Goal: Task Accomplishment & Management: Complete application form

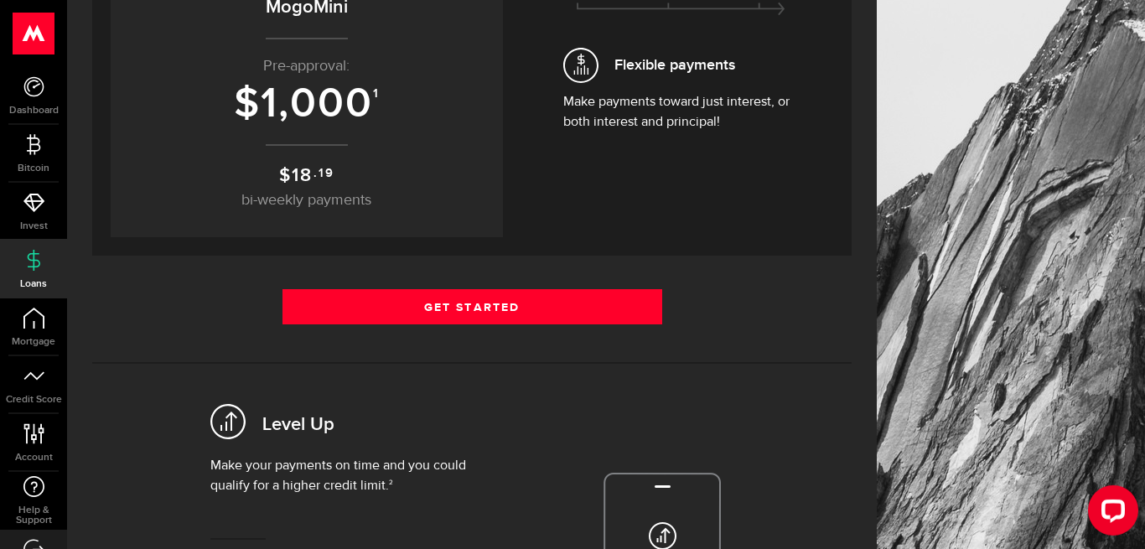
scroll to position [362, 0]
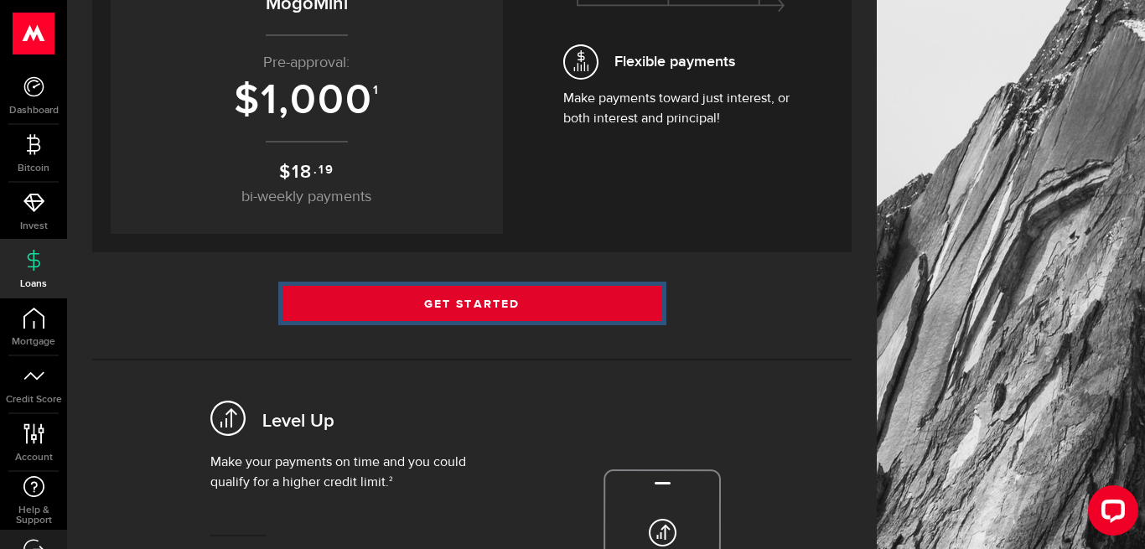
click at [474, 299] on link "Get Started" at bounding box center [472, 303] width 380 height 35
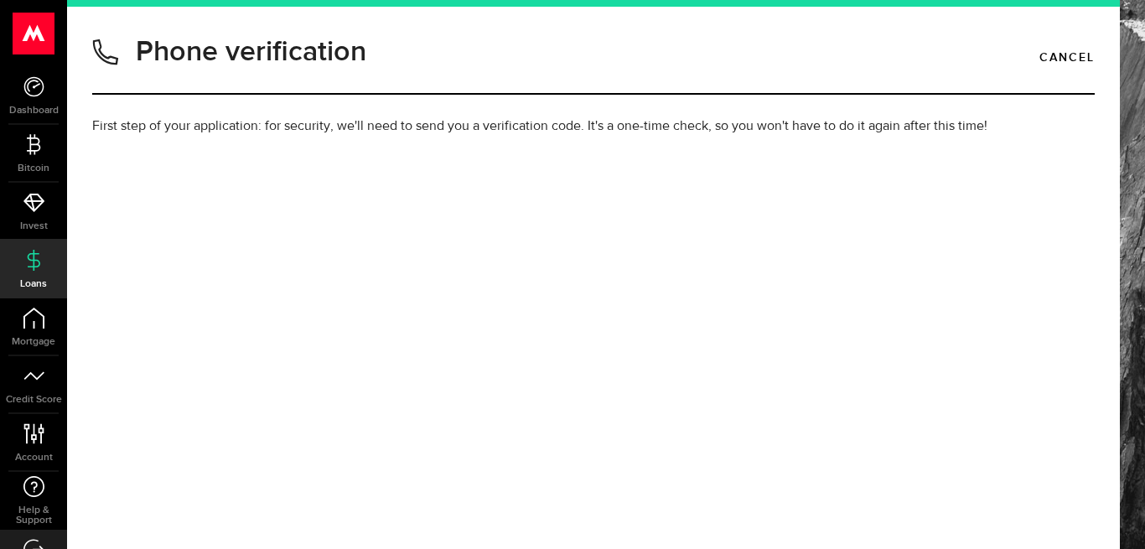
type input "6044409106"
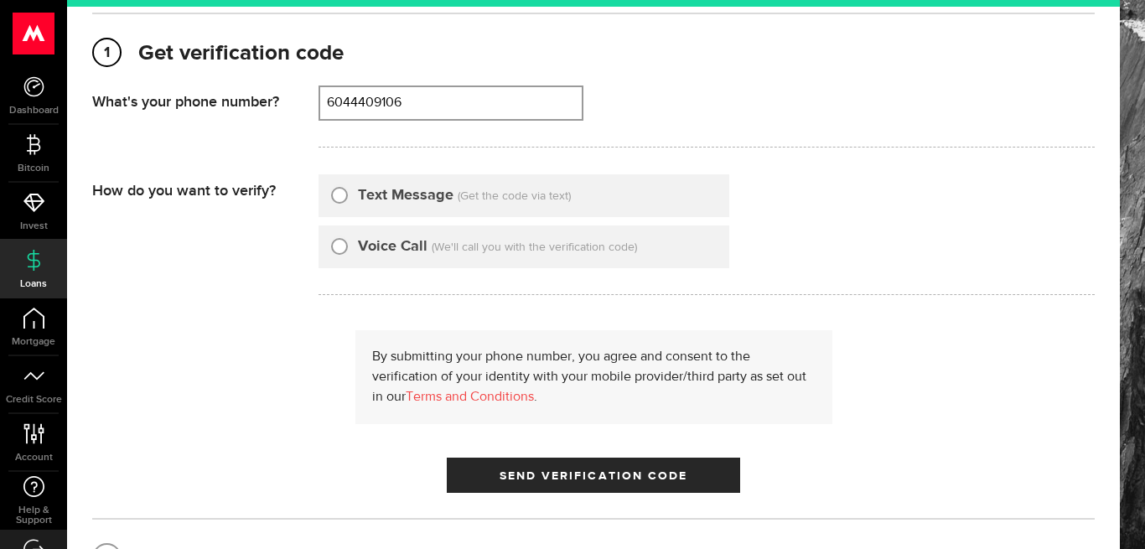
scroll to position [153, 0]
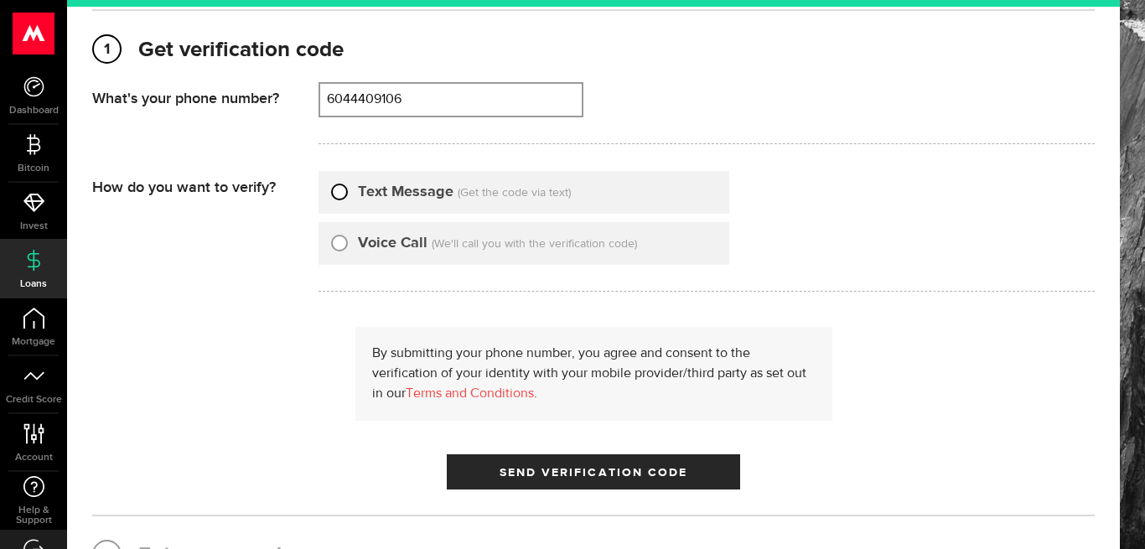
click at [343, 196] on input "Text Message" at bounding box center [339, 189] width 17 height 17
radio input "true"
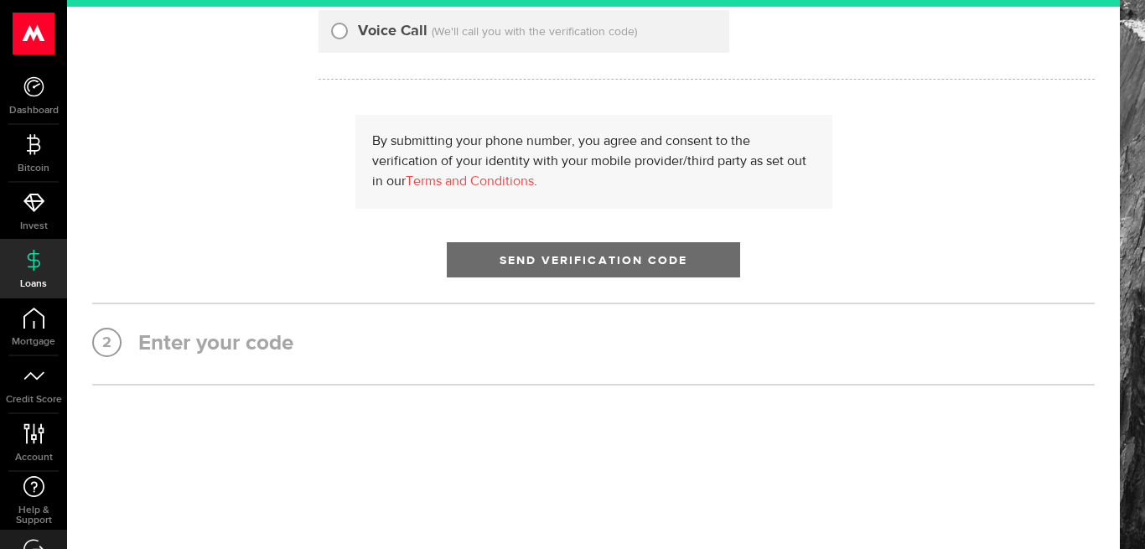
scroll to position [365, 0]
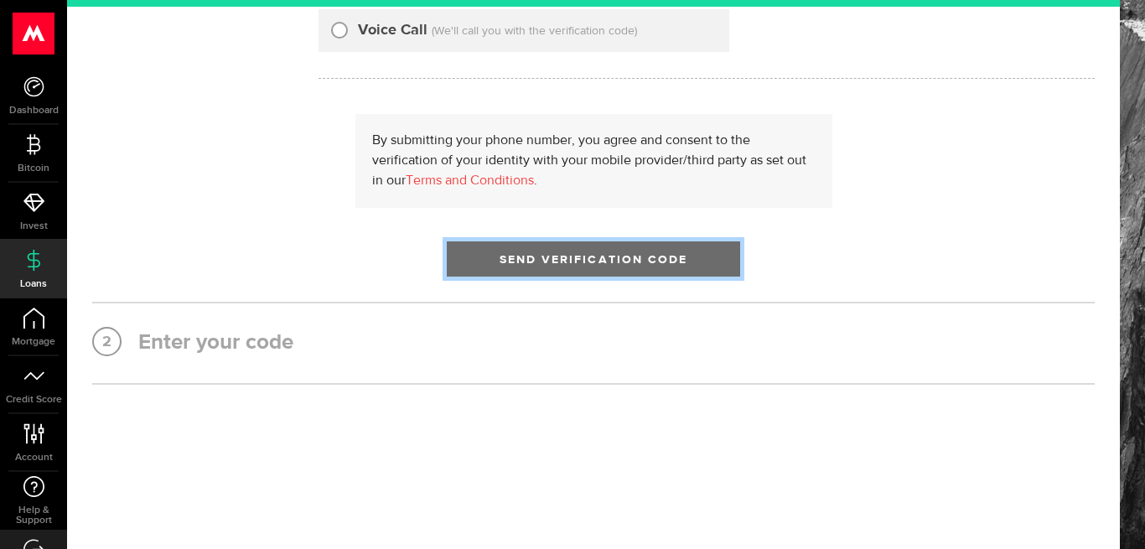
click at [592, 262] on span "submit" at bounding box center [593, 263] width 20 height 20
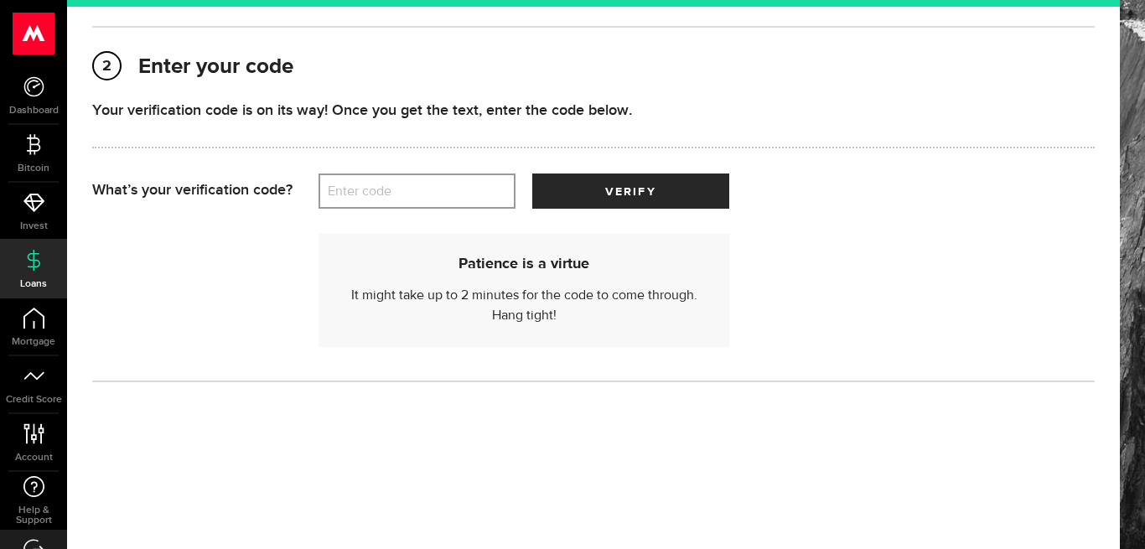
scroll to position [0, 0]
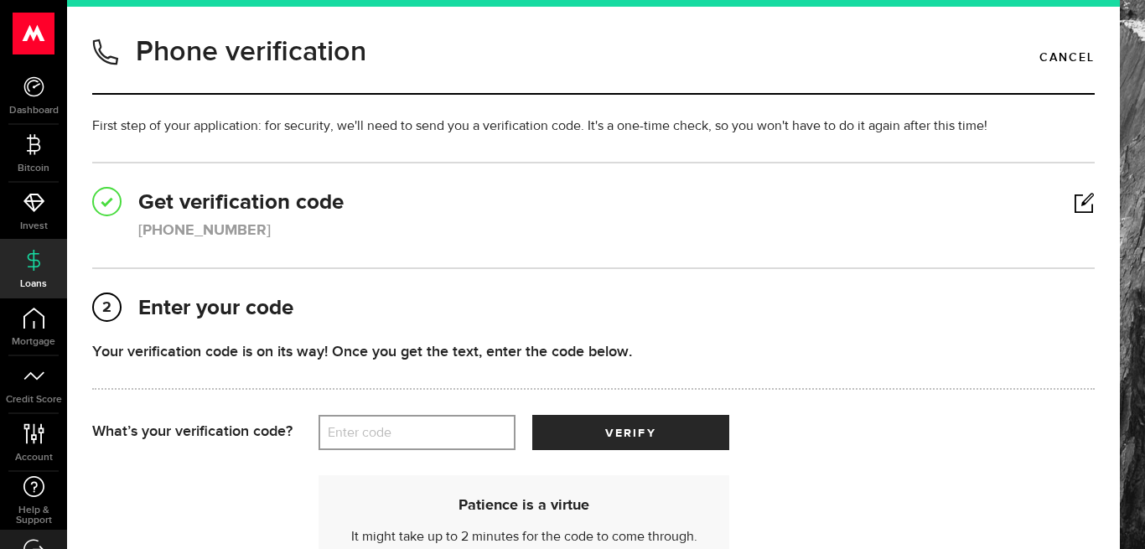
click at [429, 418] on label "Enter code" at bounding box center [417, 433] width 197 height 34
click at [429, 418] on input "Enter code" at bounding box center [417, 432] width 197 height 35
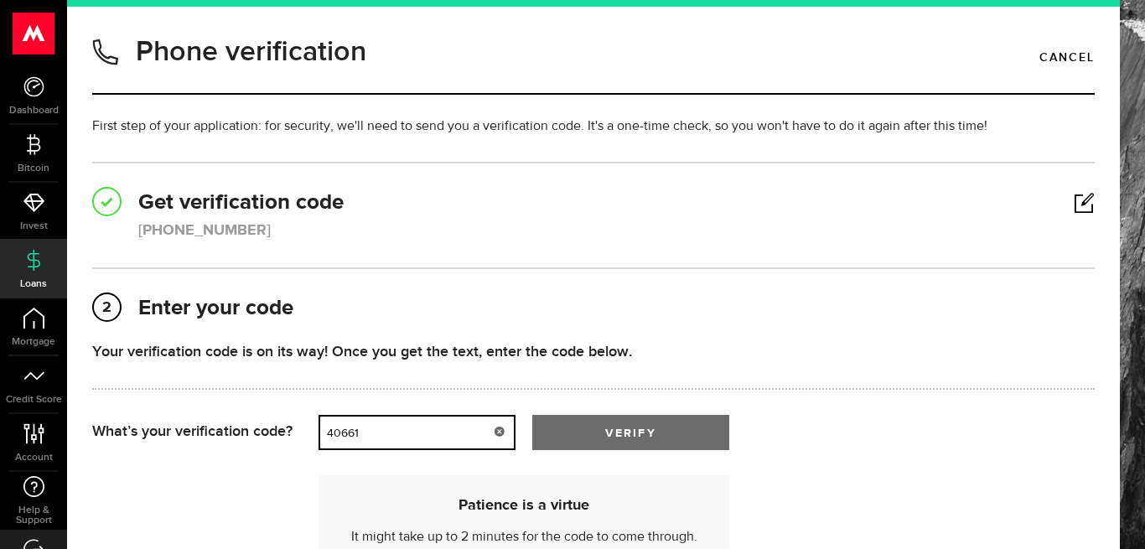
type input "40661"
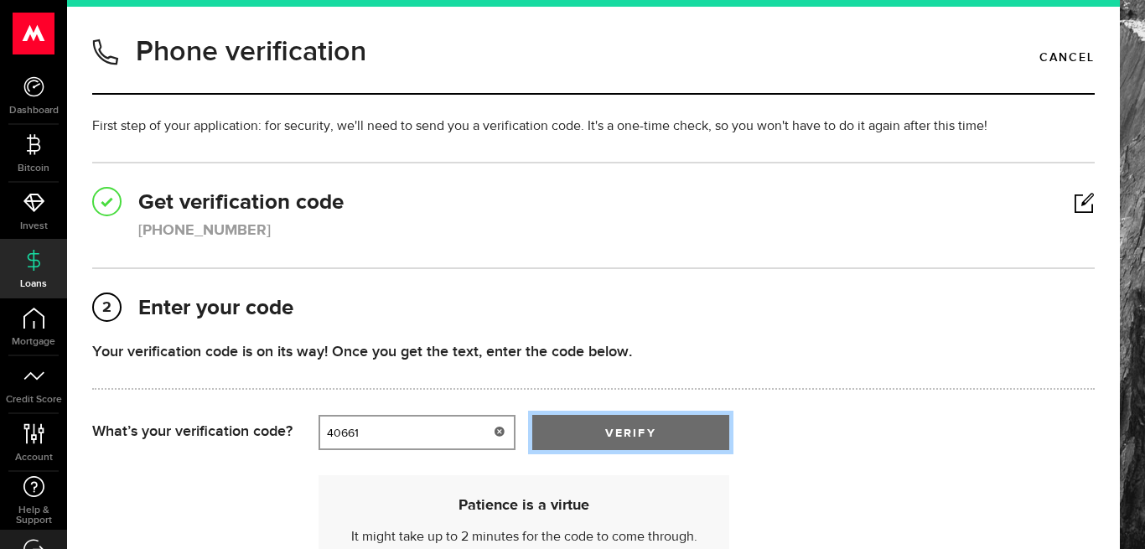
click at [631, 442] on span "submit" at bounding box center [631, 436] width 27 height 27
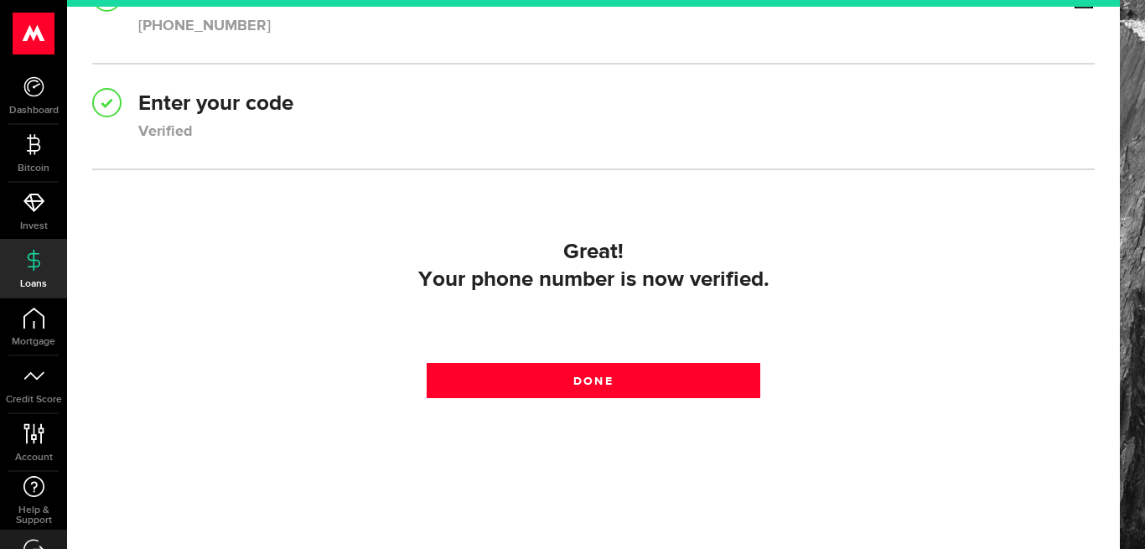
scroll to position [226, 0]
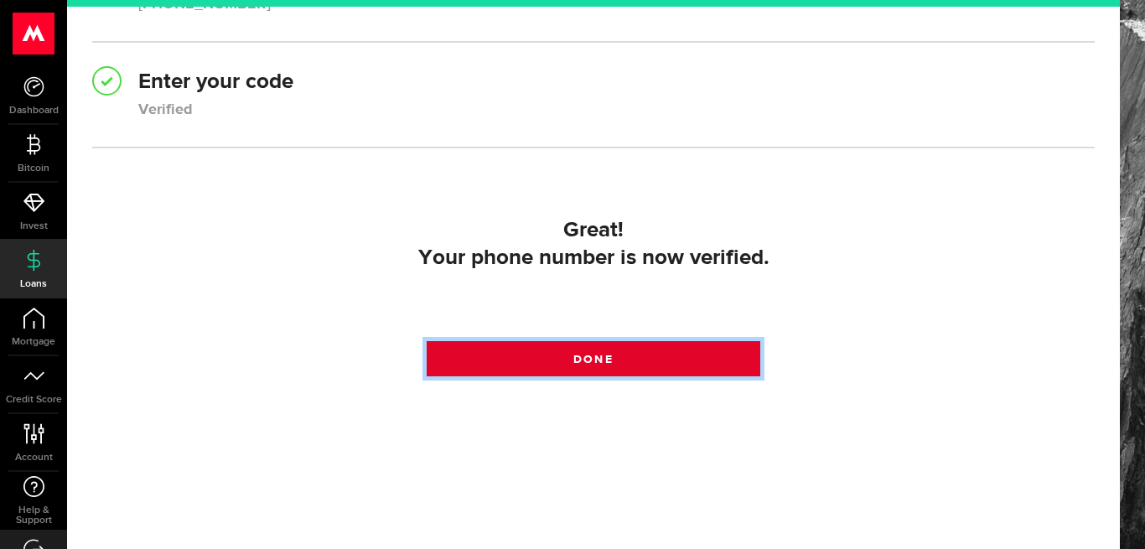
click at [575, 355] on span "Done" at bounding box center [592, 360] width 39 height 12
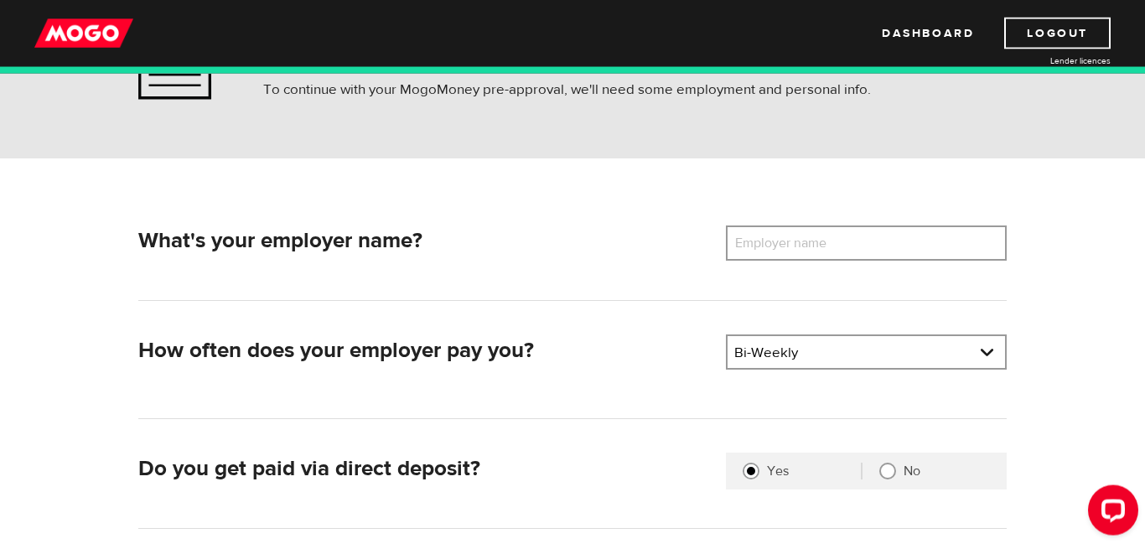
scroll to position [135, 0]
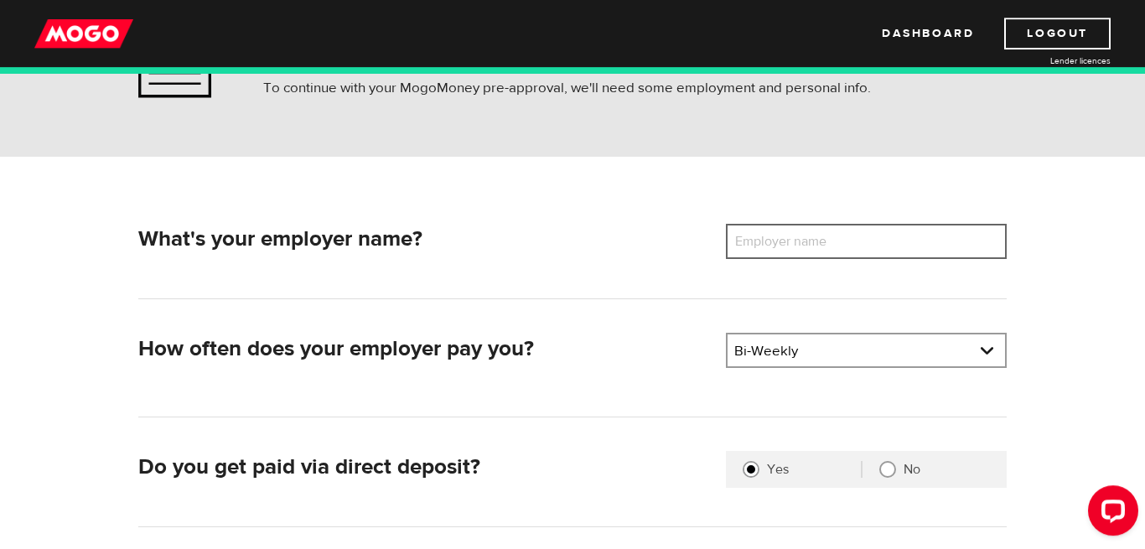
click at [882, 231] on input "Employer name" at bounding box center [866, 241] width 281 height 35
type input "smith industries"
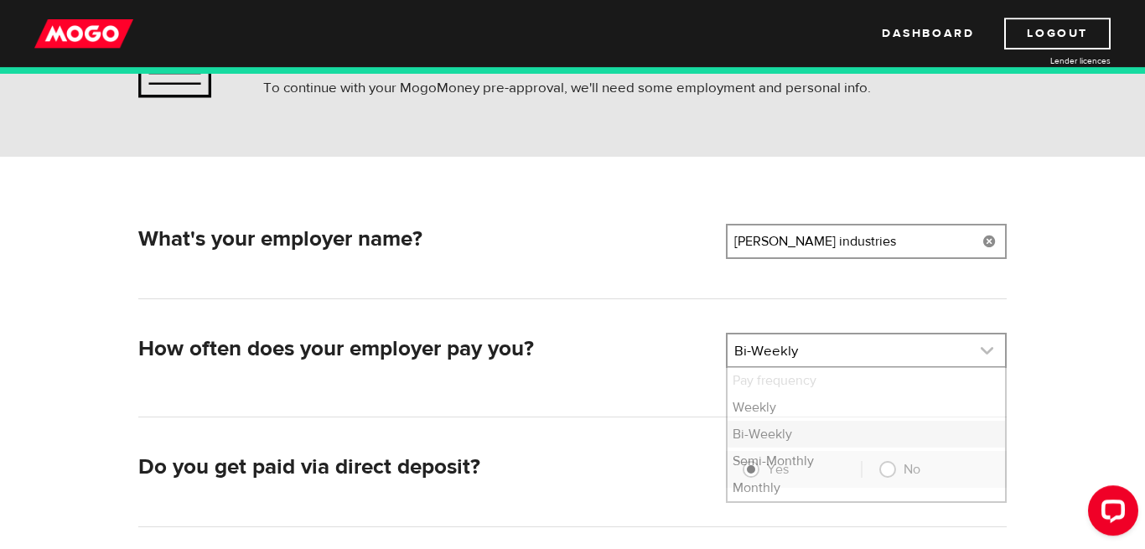
click at [895, 340] on link at bounding box center [866, 350] width 277 height 32
click at [862, 352] on link at bounding box center [866, 350] width 277 height 32
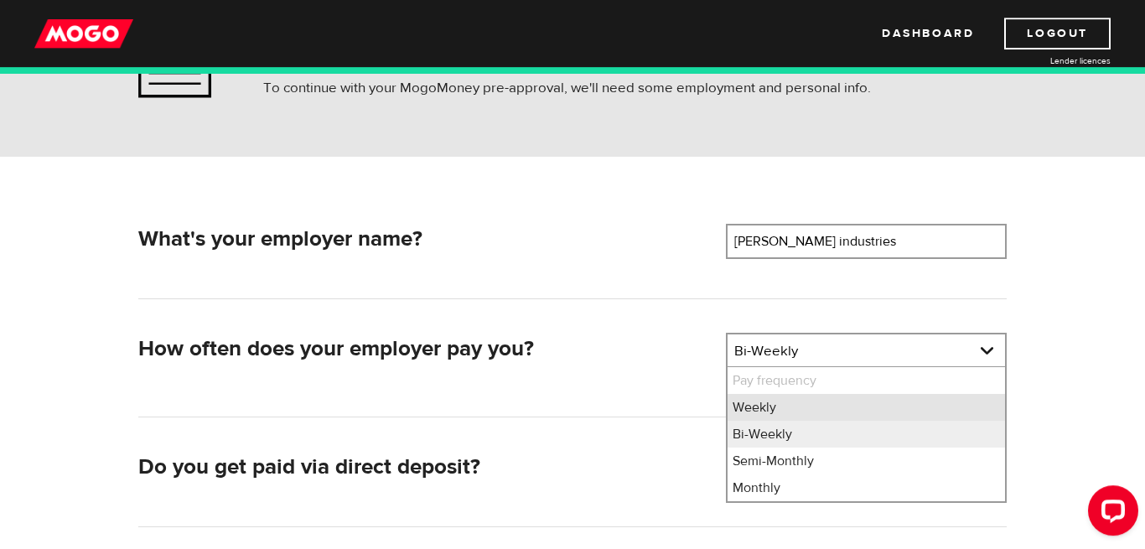
click at [780, 412] on li "Weekly" at bounding box center [866, 407] width 277 height 27
select select "1"
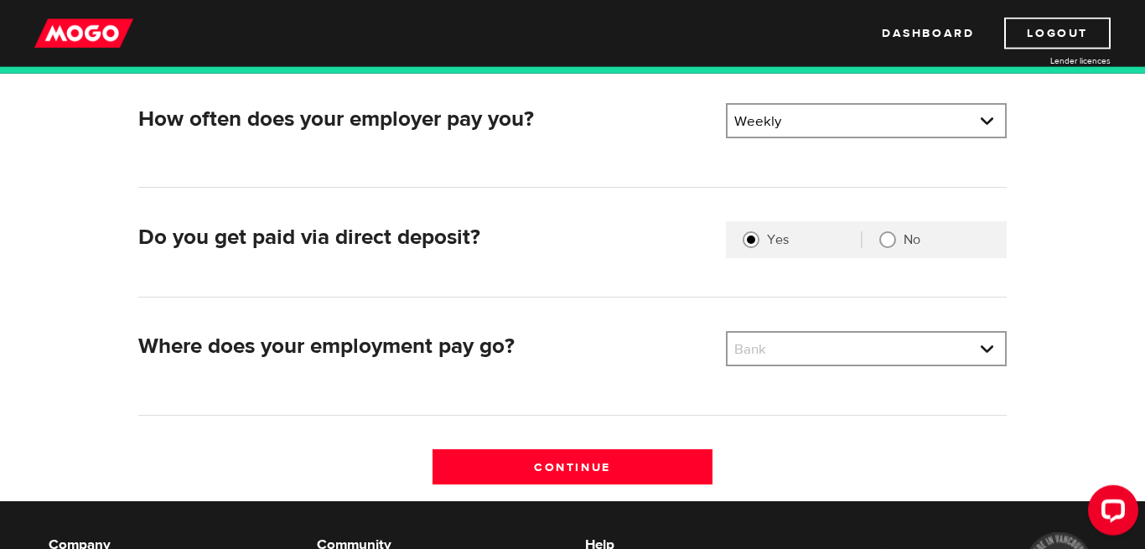
scroll to position [365, 0]
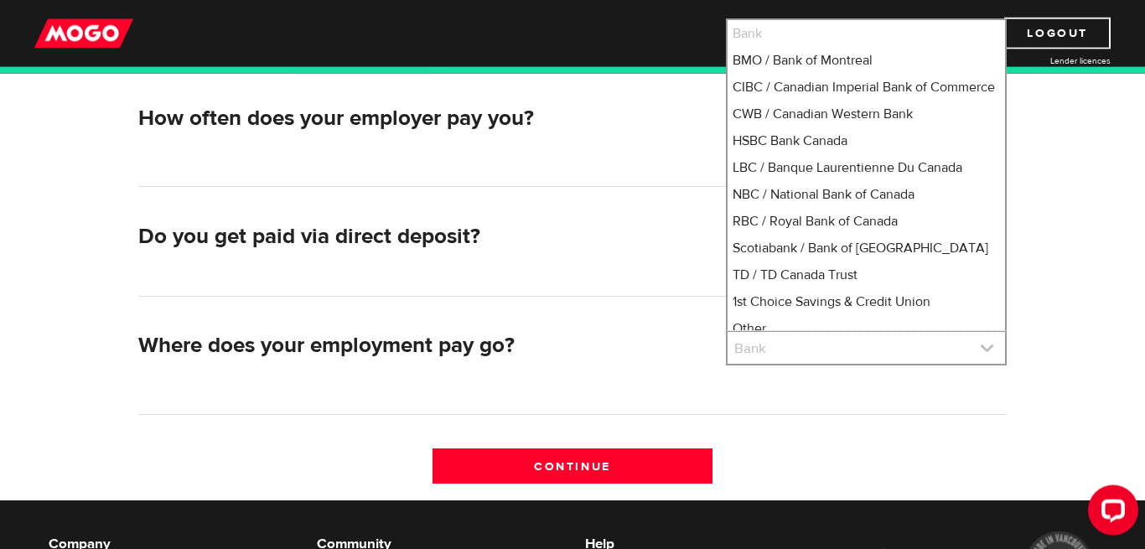
click at [861, 341] on link at bounding box center [866, 348] width 277 height 32
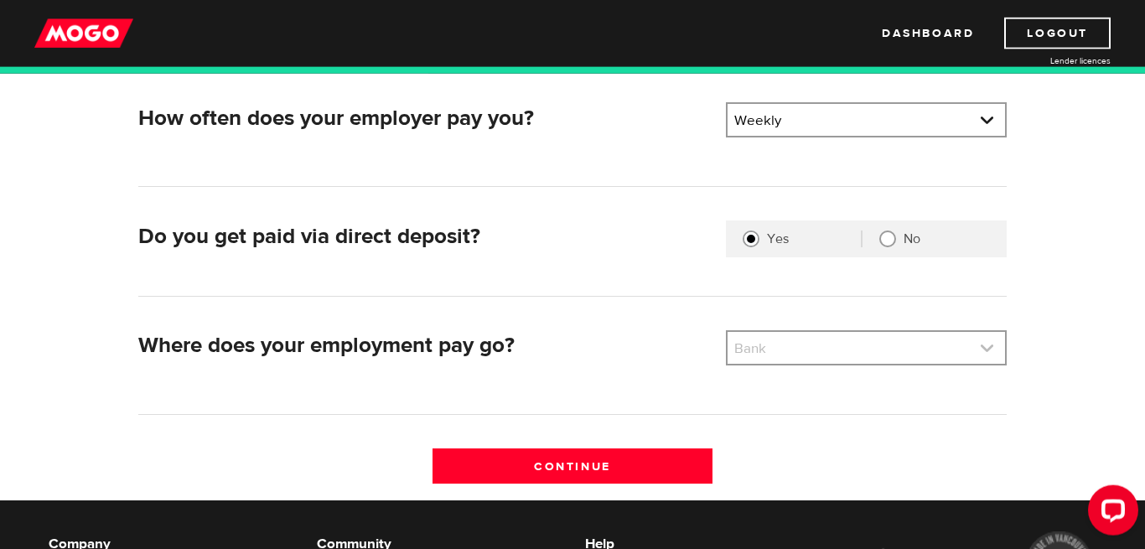
click at [861, 341] on link at bounding box center [866, 348] width 277 height 32
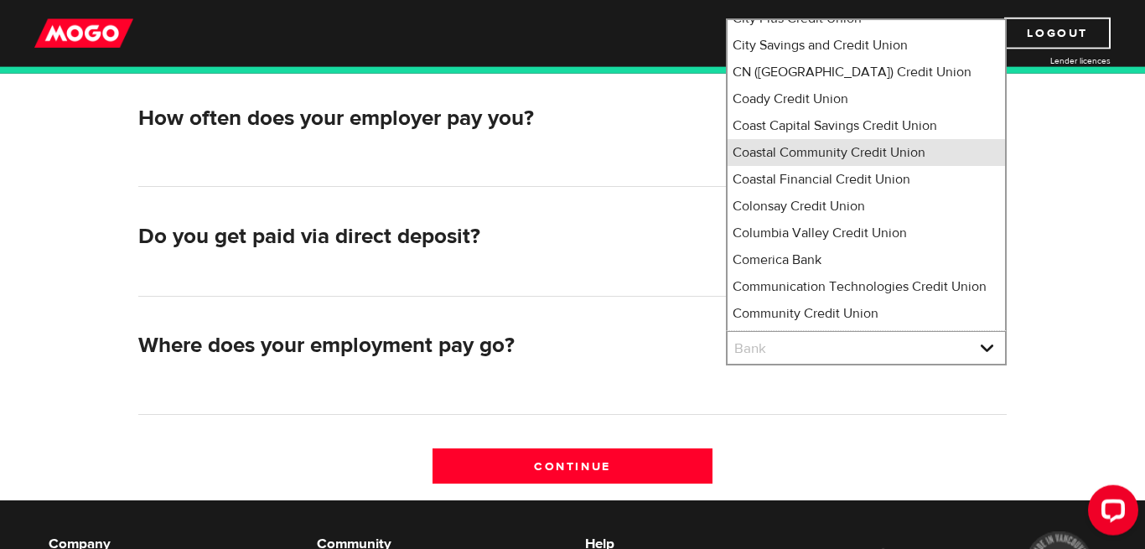
scroll to position [2672, 0]
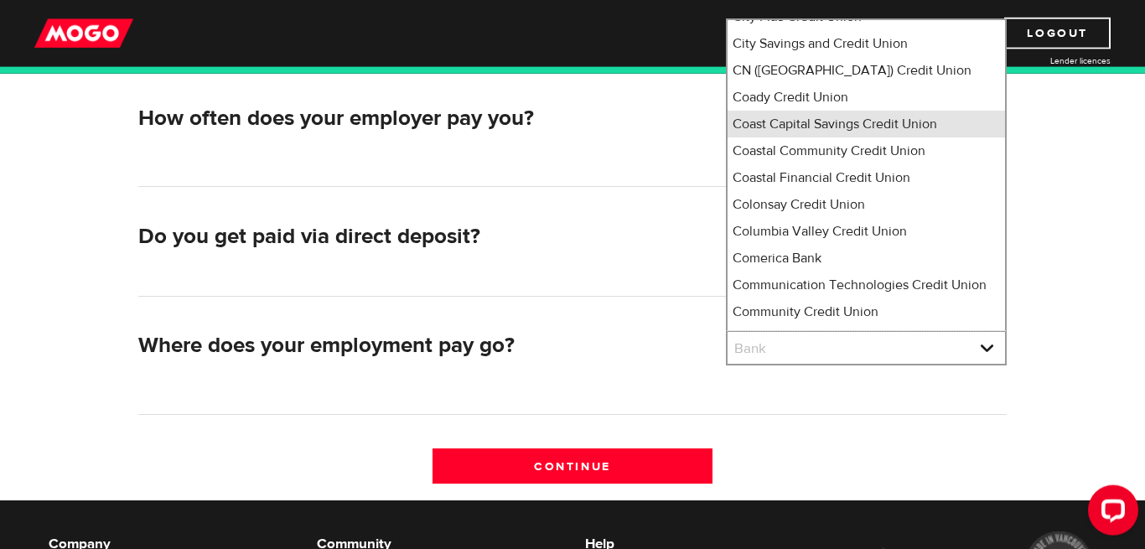
click at [812, 130] on li "Coast Capital Savings Credit Union" at bounding box center [866, 124] width 277 height 27
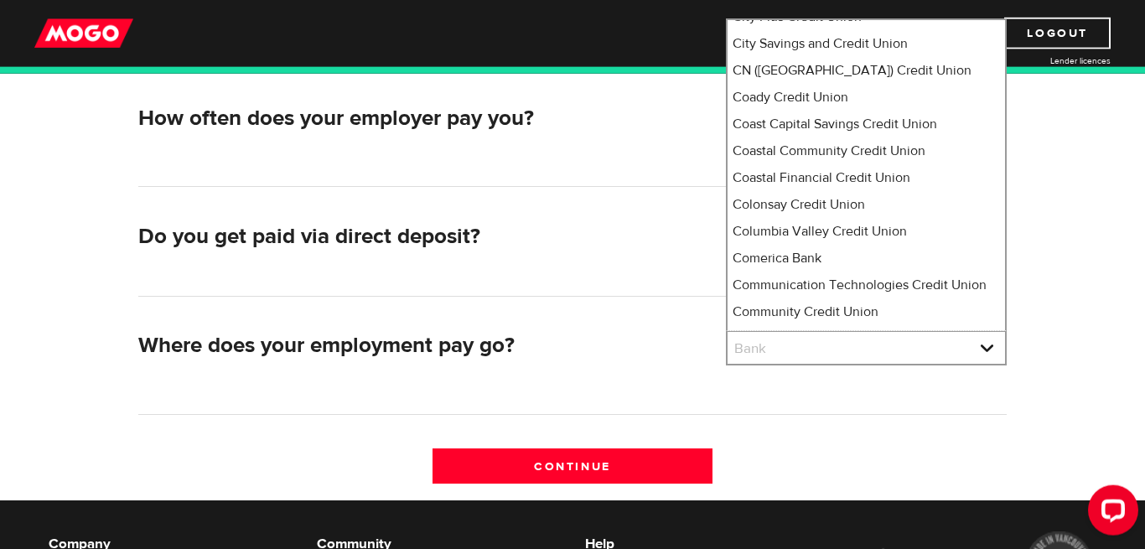
select select "103"
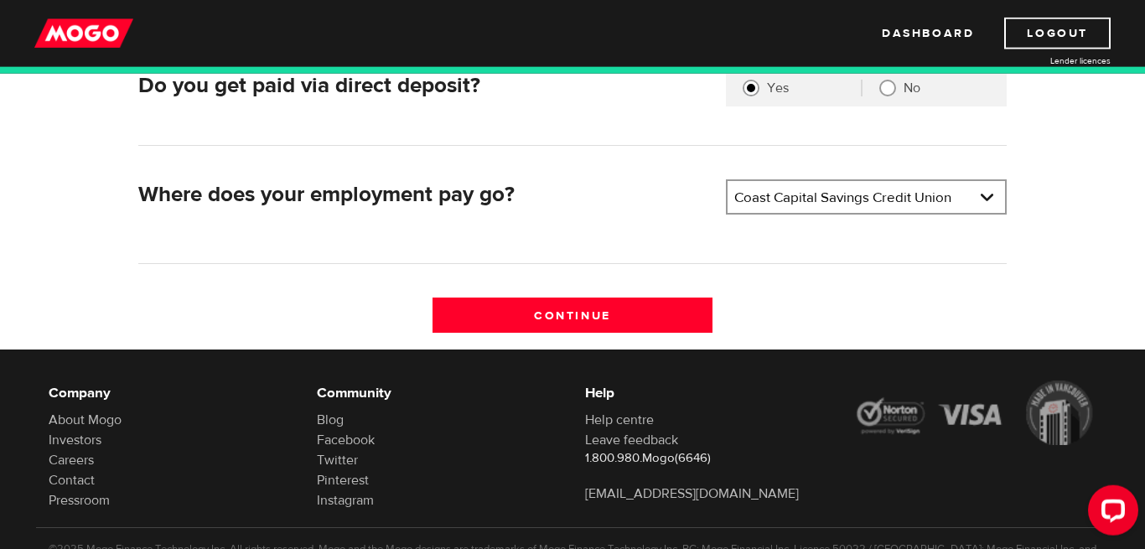
scroll to position [528, 0]
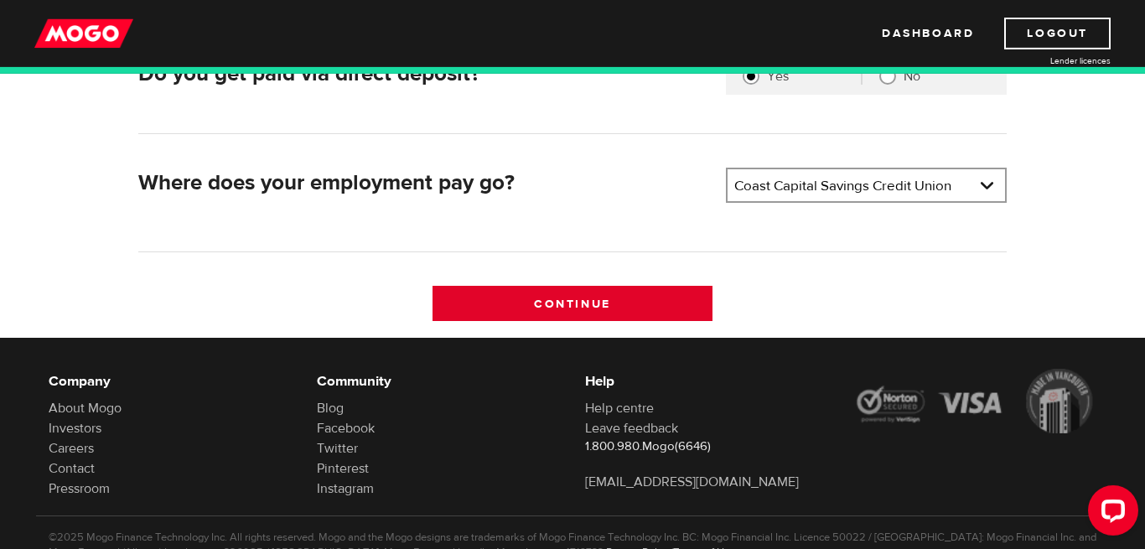
click at [580, 298] on input "Continue" at bounding box center [573, 303] width 281 height 35
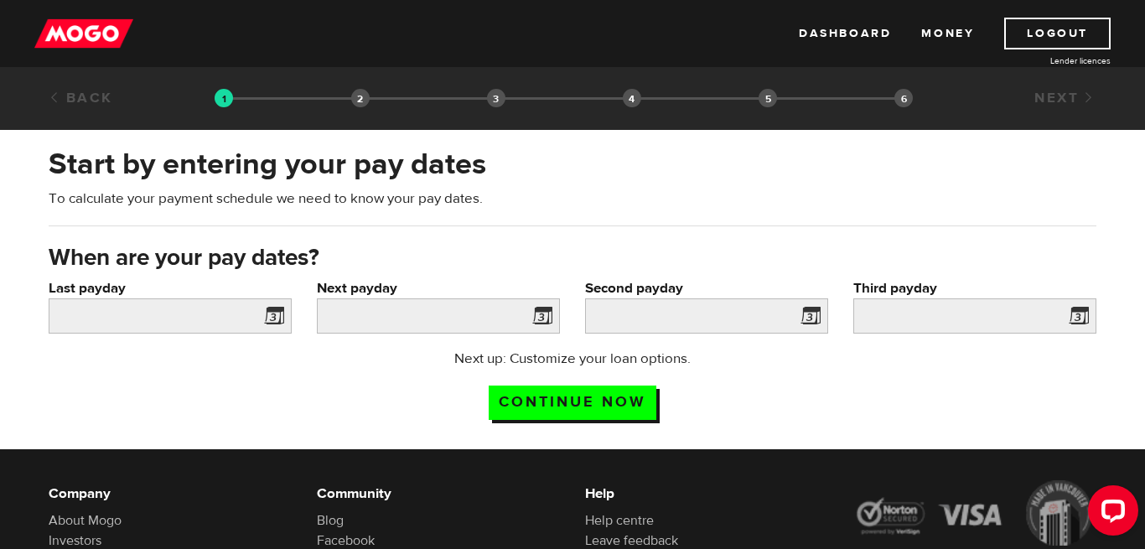
click at [270, 319] on span at bounding box center [270, 318] width 25 height 27
click at [190, 308] on input "Last payday" at bounding box center [170, 315] width 243 height 35
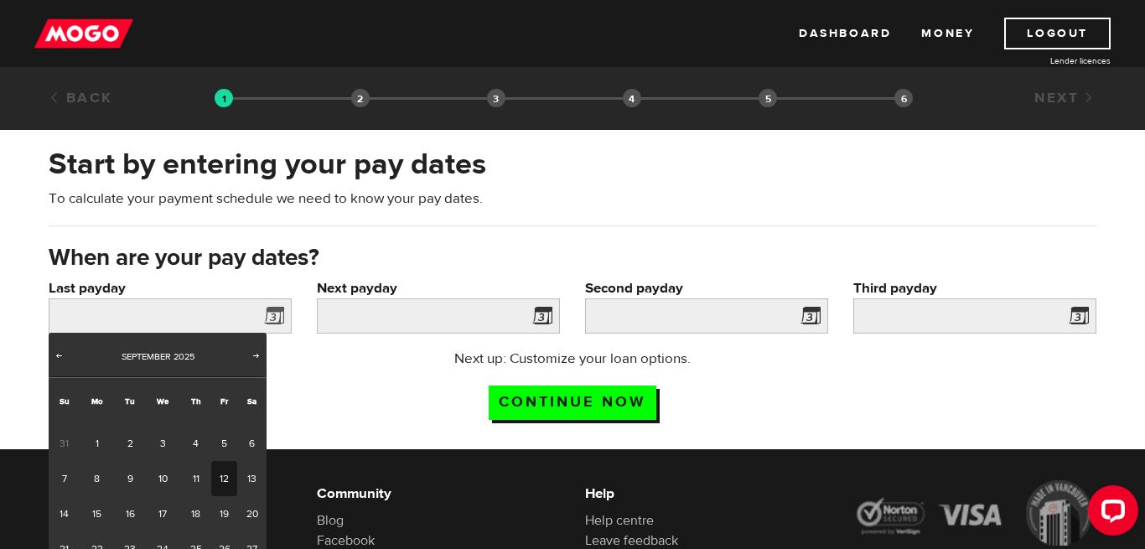
click at [219, 481] on link "12" at bounding box center [224, 478] width 26 height 35
type input "2025/09/12"
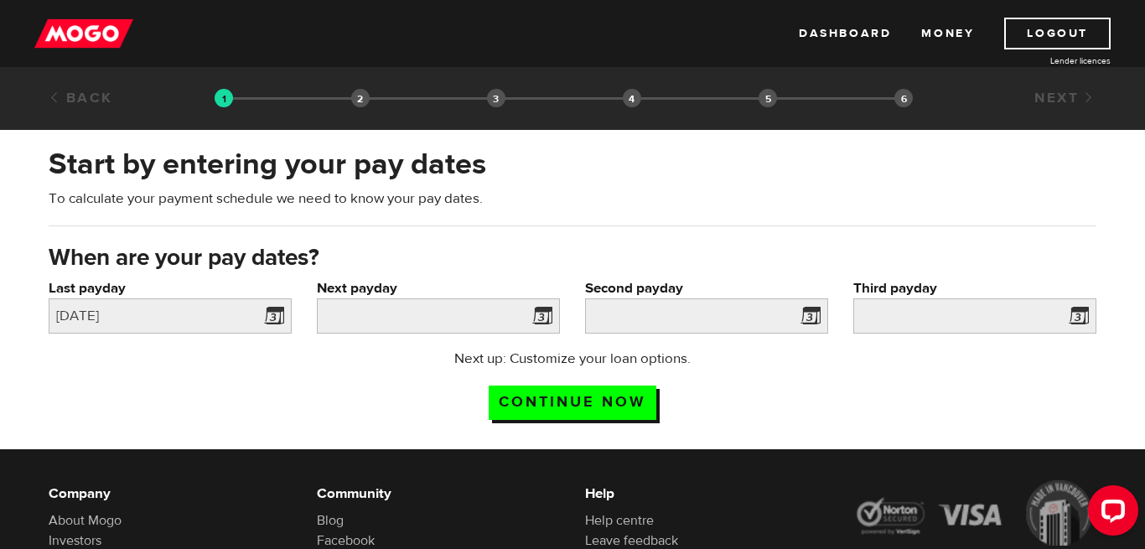
click at [545, 316] on span at bounding box center [538, 318] width 25 height 27
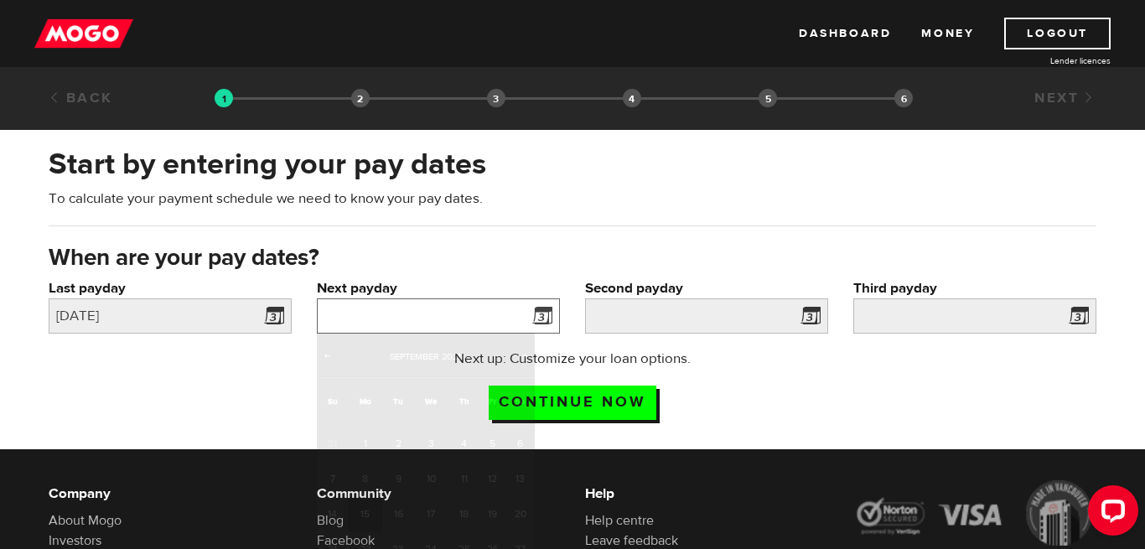
click at [469, 319] on input "Next payday" at bounding box center [438, 315] width 243 height 35
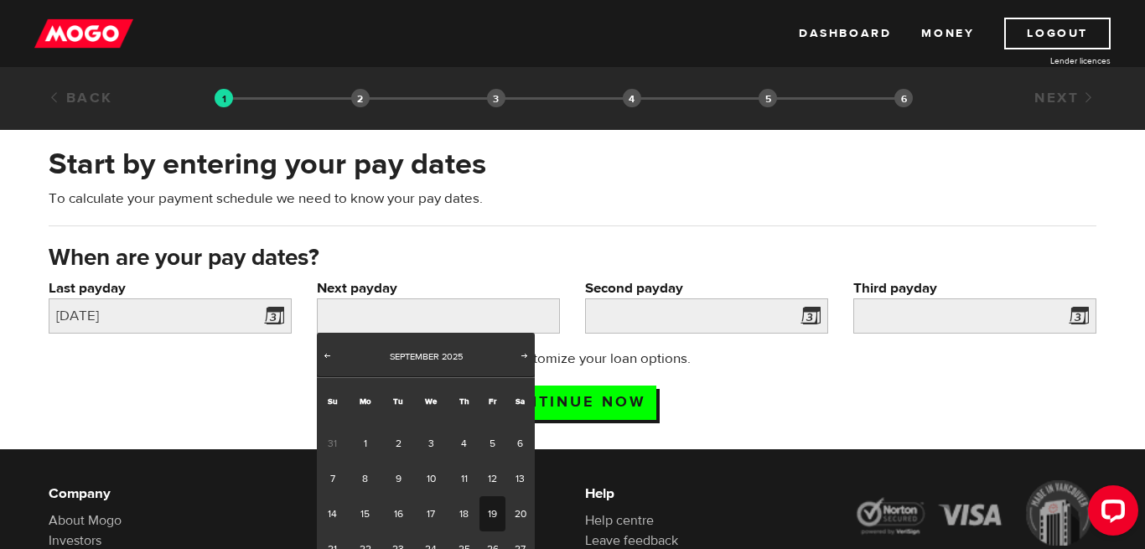
click at [491, 512] on link "19" at bounding box center [492, 513] width 26 height 35
type input "2025/09/19"
type input "2025/9/26"
type input "2025/10/3"
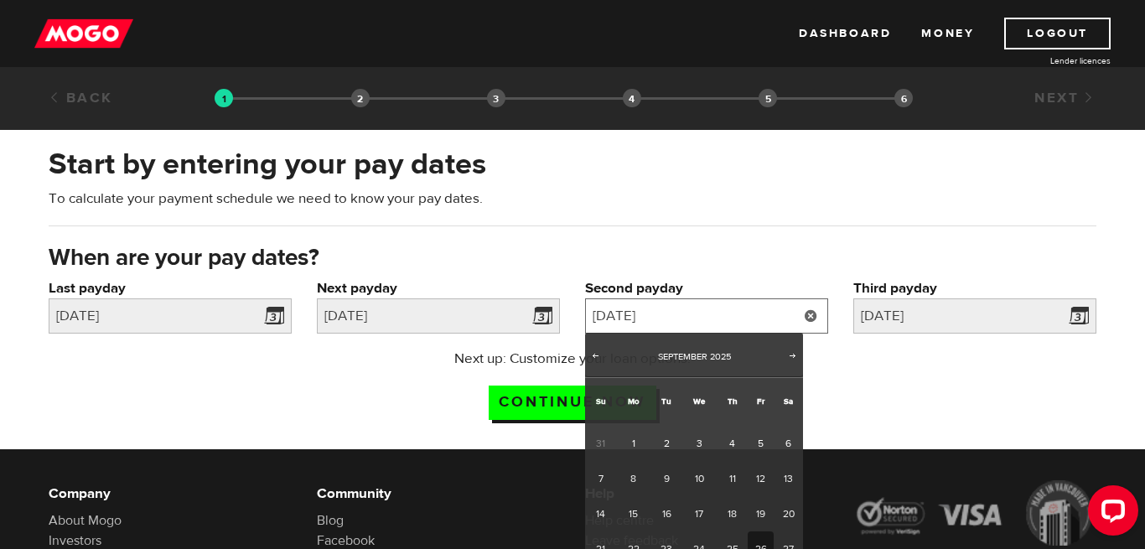
click at [717, 318] on input "2025/9/26" at bounding box center [706, 315] width 243 height 35
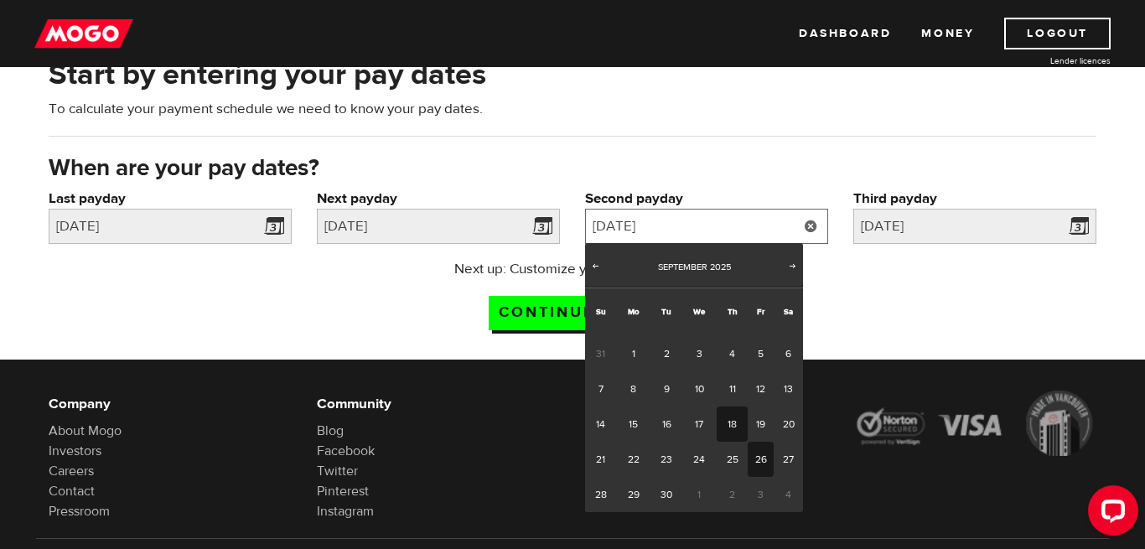
scroll to position [91, 0]
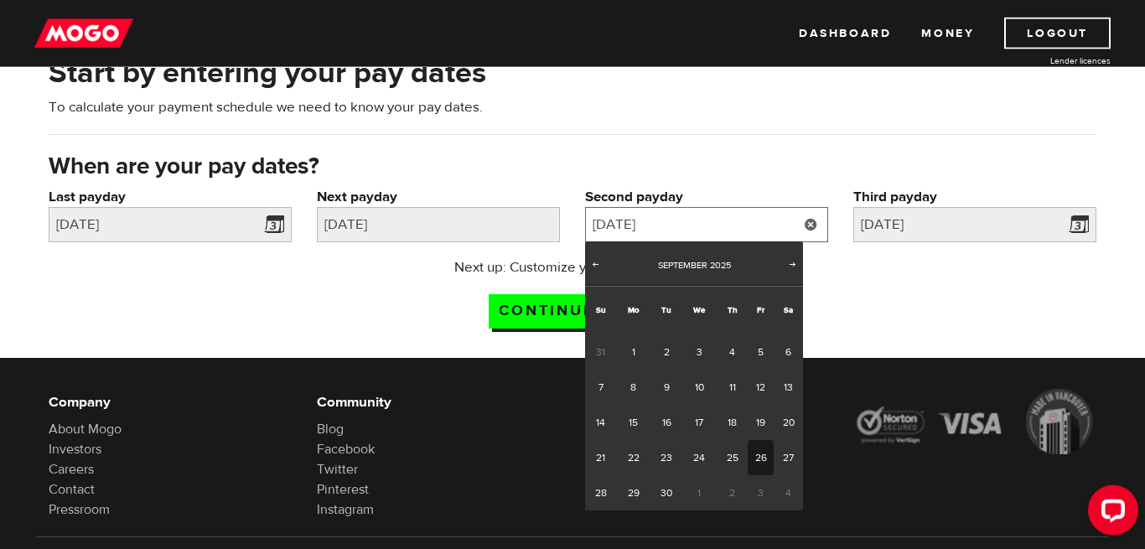
drag, startPoint x: 729, startPoint y: 221, endPoint x: 792, endPoint y: 267, distance: 77.5
click at [792, 242] on input "2025/9/26" at bounding box center [706, 224] width 243 height 35
click at [792, 267] on span "Next" at bounding box center [792, 263] width 13 height 13
click at [760, 358] on link "3" at bounding box center [761, 351] width 26 height 35
type input "2025/10/03"
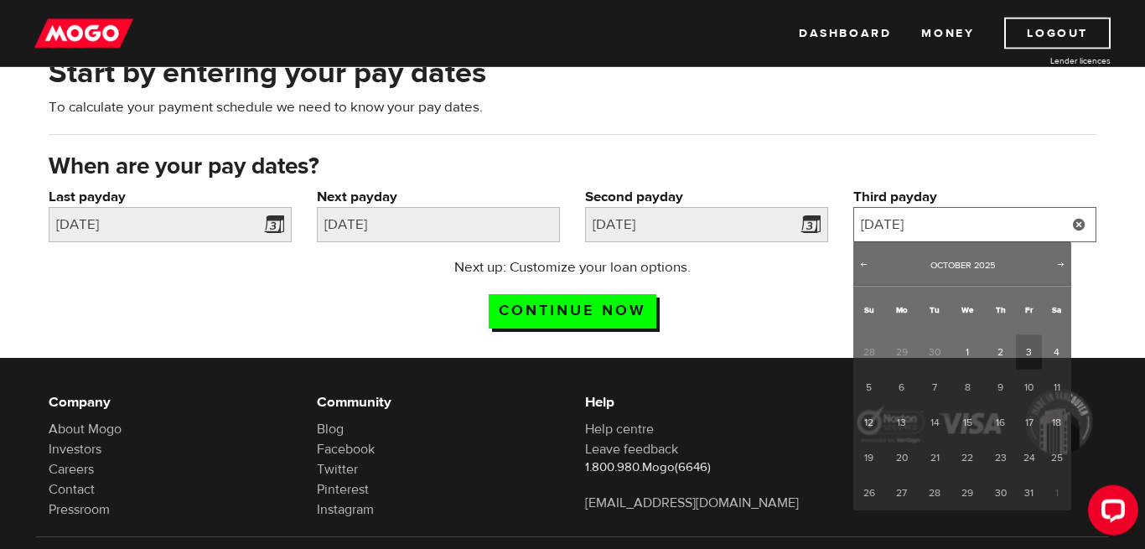
click at [953, 219] on input "2025/10/3" at bounding box center [974, 224] width 243 height 35
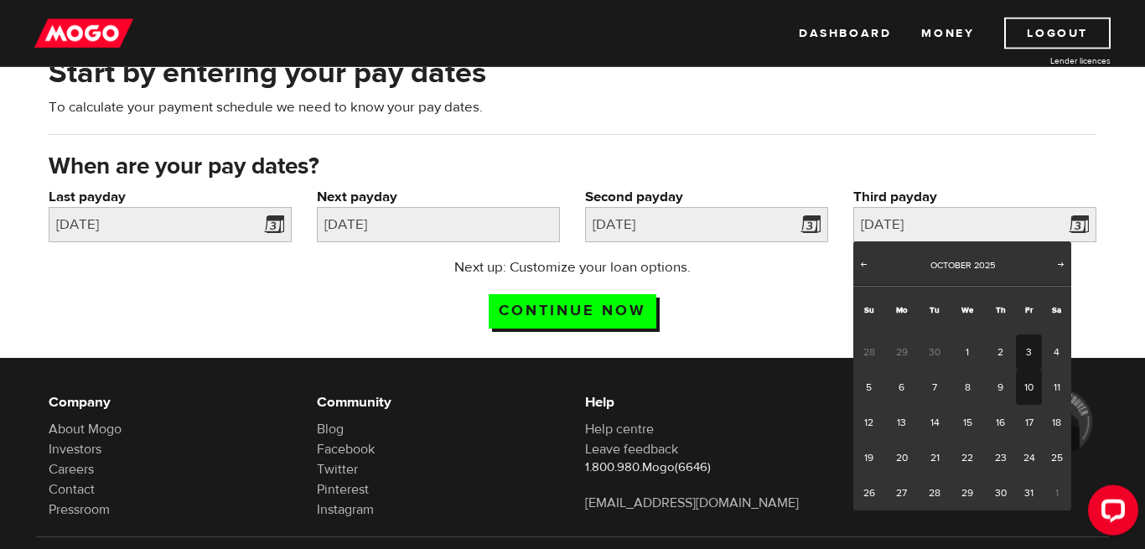
click at [1023, 385] on link "10" at bounding box center [1029, 387] width 26 height 35
type input "2025/10/10"
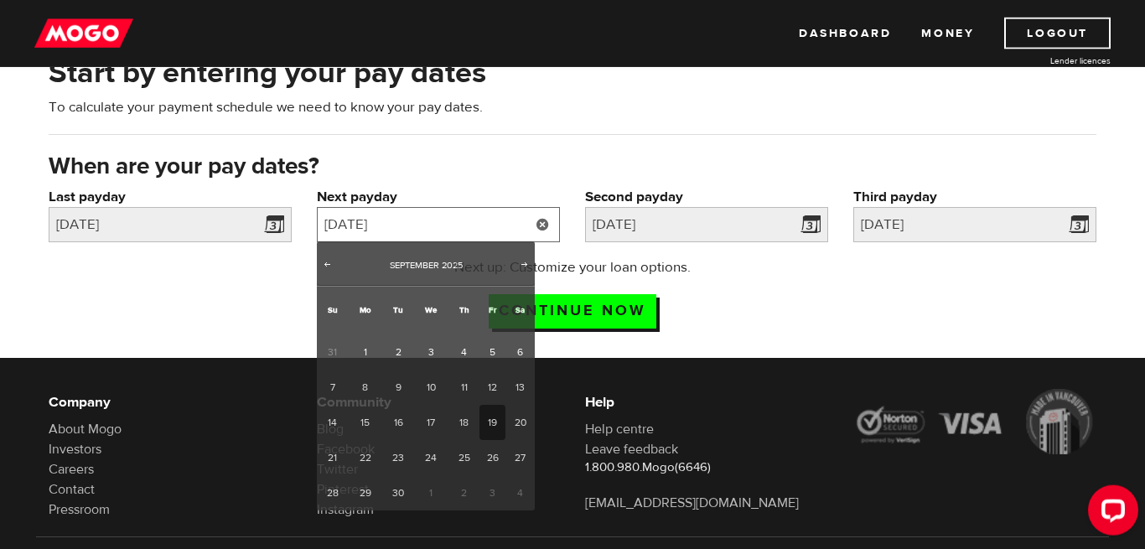
click at [480, 228] on input "2025/09/19" at bounding box center [438, 224] width 243 height 35
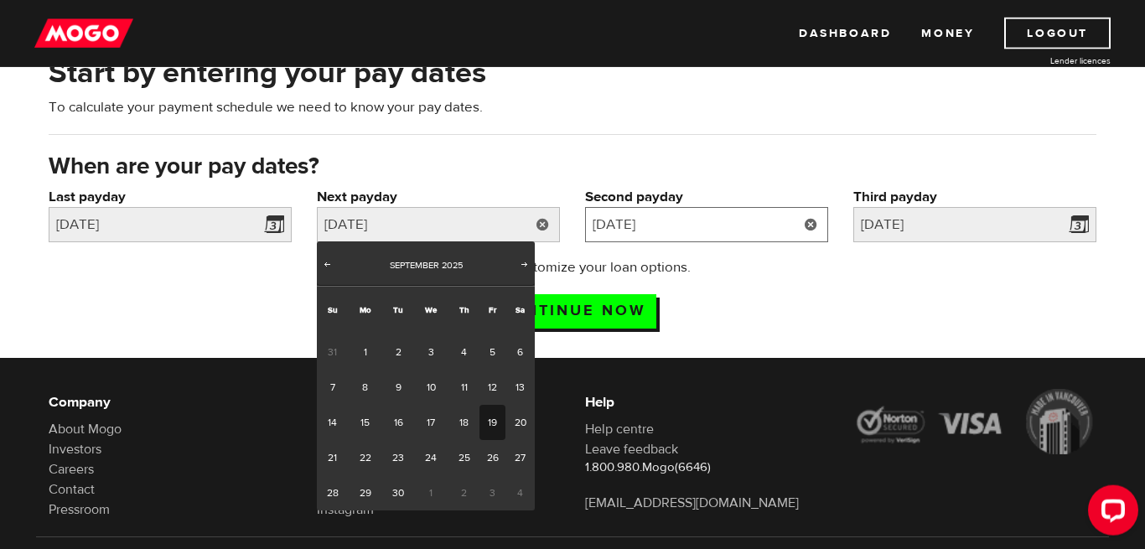
click at [675, 221] on input "2025/10/03" at bounding box center [706, 224] width 243 height 35
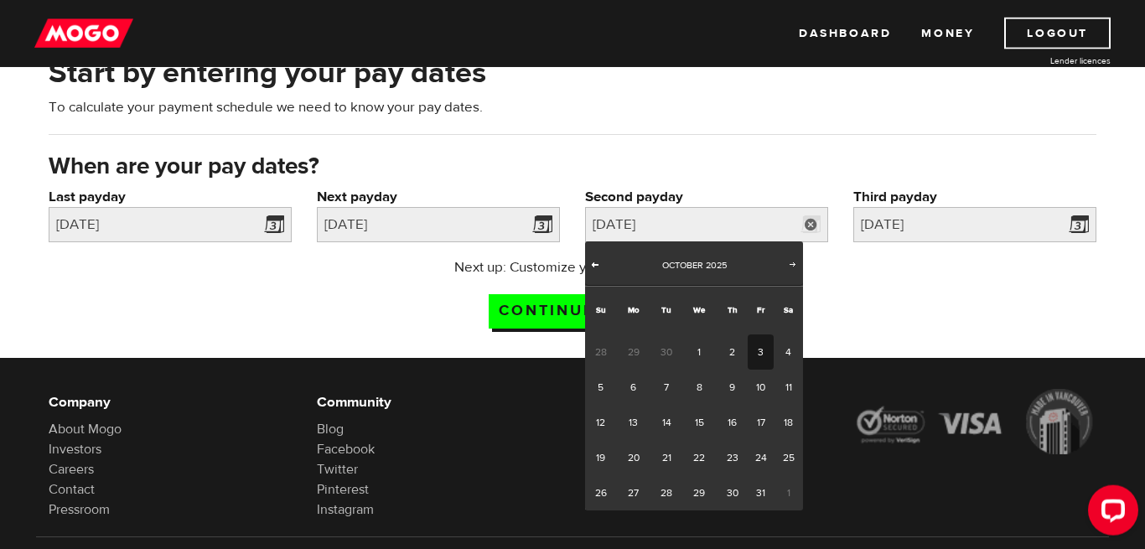
click at [596, 261] on span "Prev" at bounding box center [594, 263] width 13 height 13
click at [762, 459] on link "26" at bounding box center [761, 457] width 26 height 35
type input "2025/09/26"
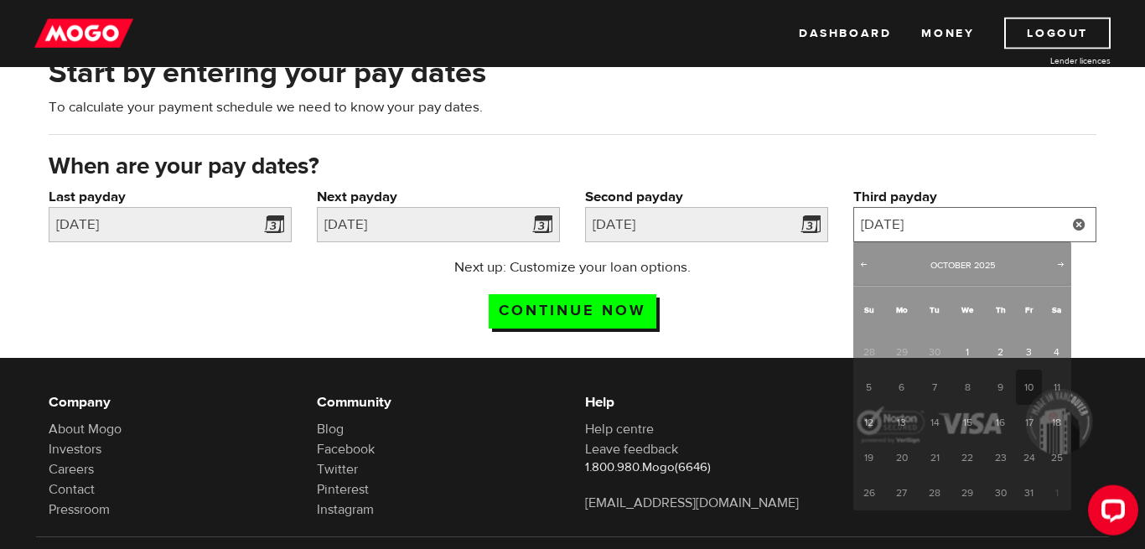
click at [972, 226] on input "2025/10/10" at bounding box center [974, 224] width 243 height 35
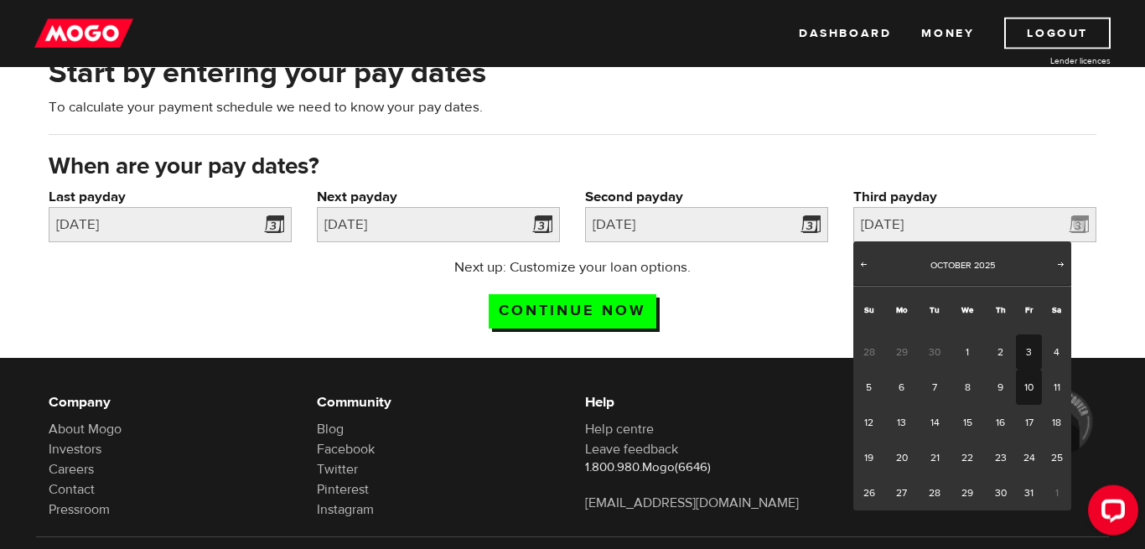
click at [1028, 354] on link "3" at bounding box center [1029, 351] width 26 height 35
type input "2025/10/03"
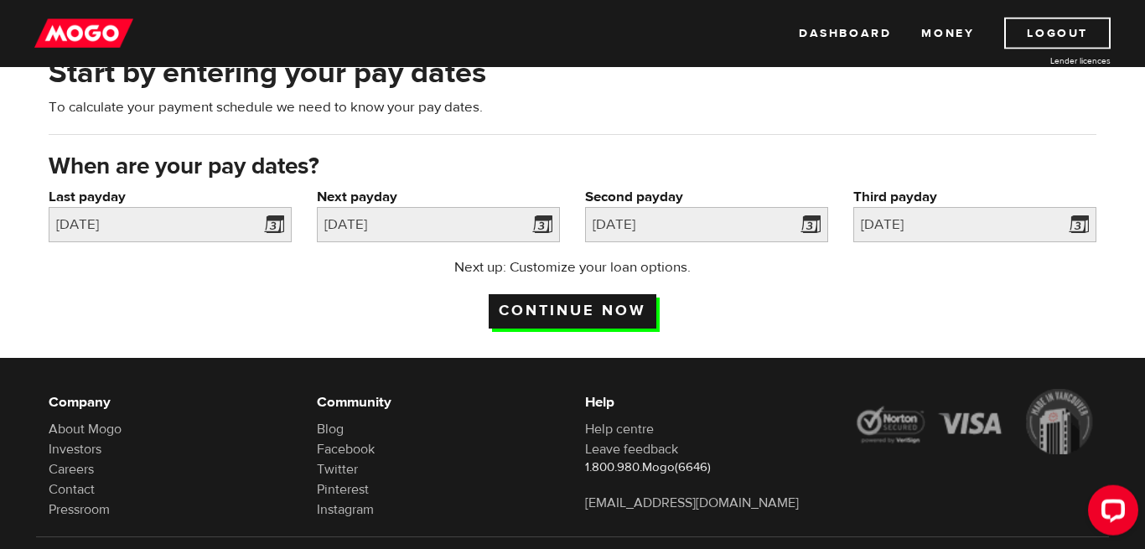
click at [620, 303] on input "Continue now" at bounding box center [573, 311] width 168 height 34
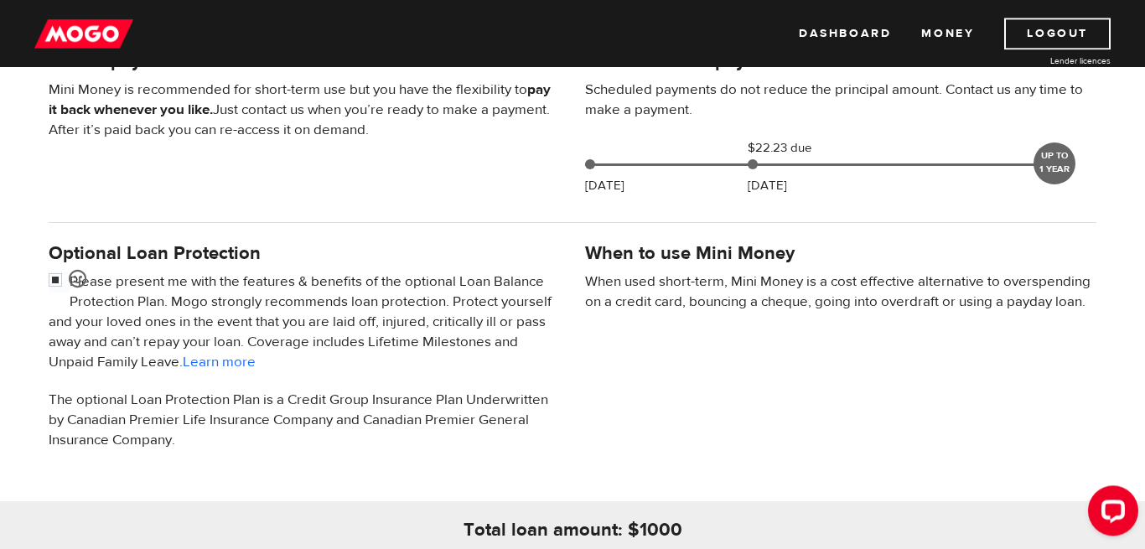
scroll to position [396, 0]
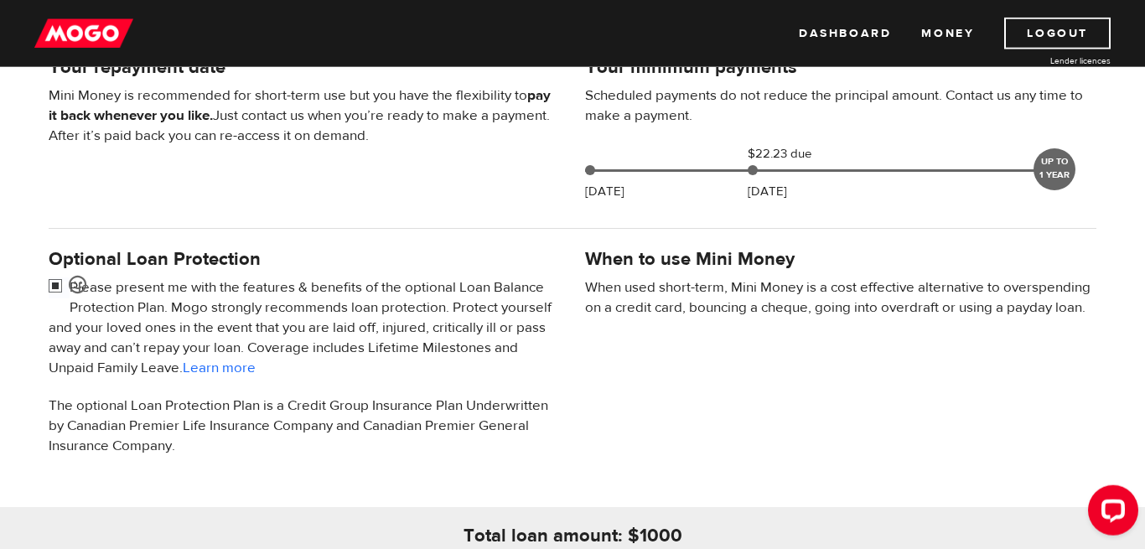
click at [54, 282] on input "checkbox" at bounding box center [59, 287] width 21 height 21
checkbox input "false"
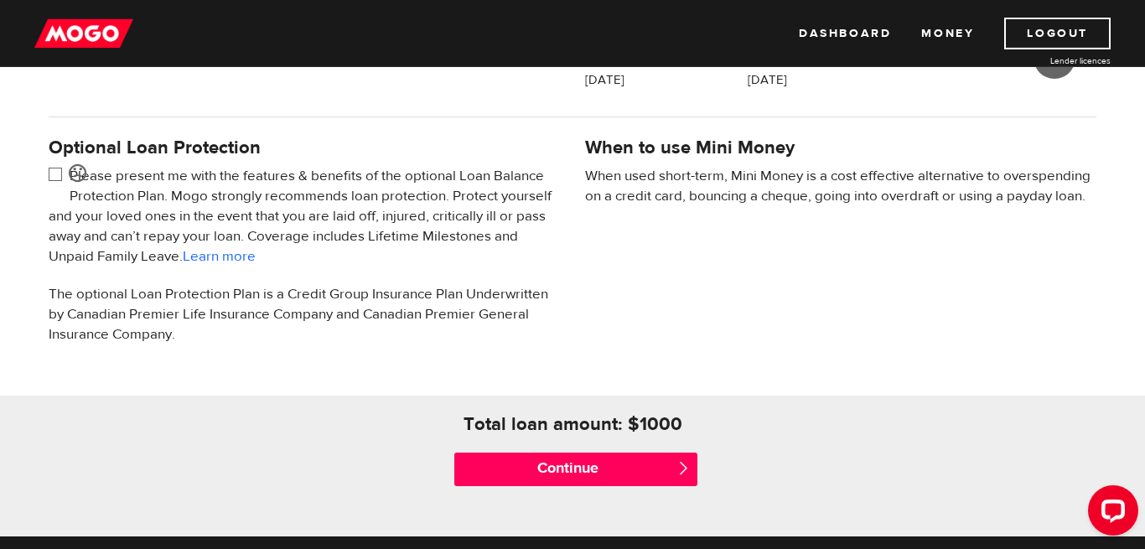
scroll to position [513, 0]
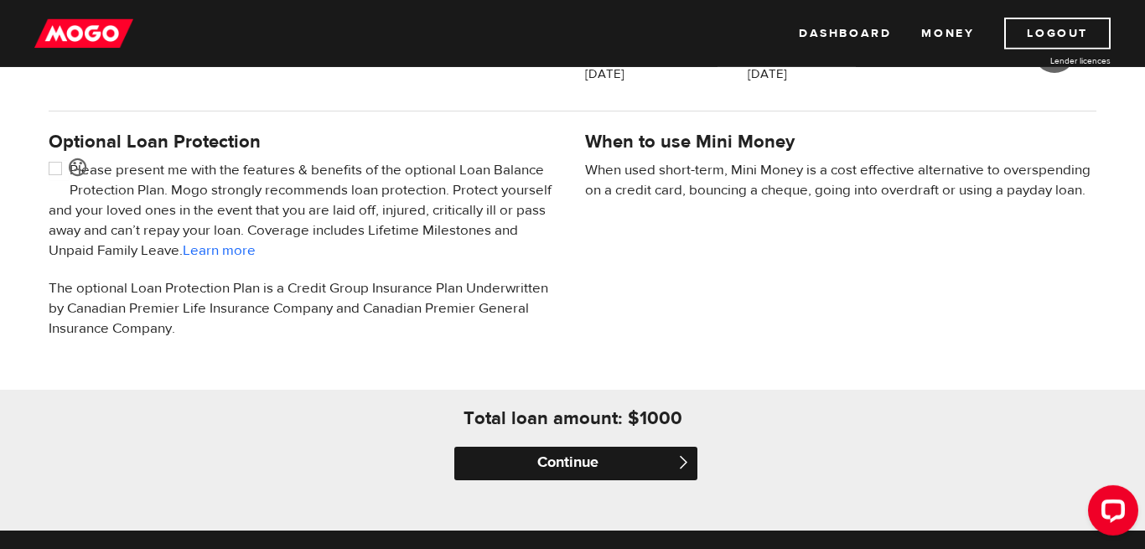
click at [549, 455] on input "Continue" at bounding box center [575, 464] width 243 height 34
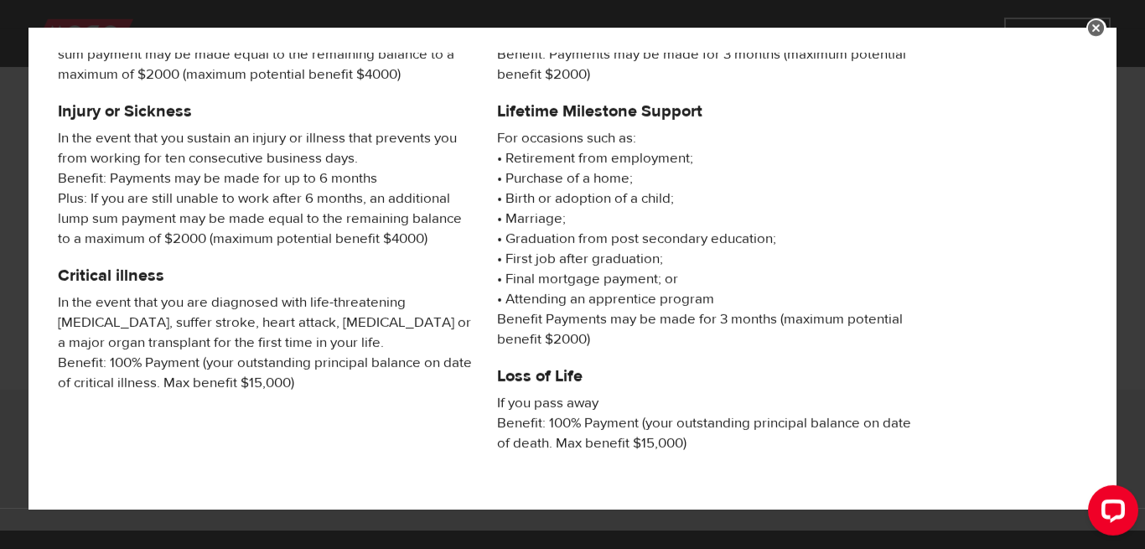
scroll to position [354, 0]
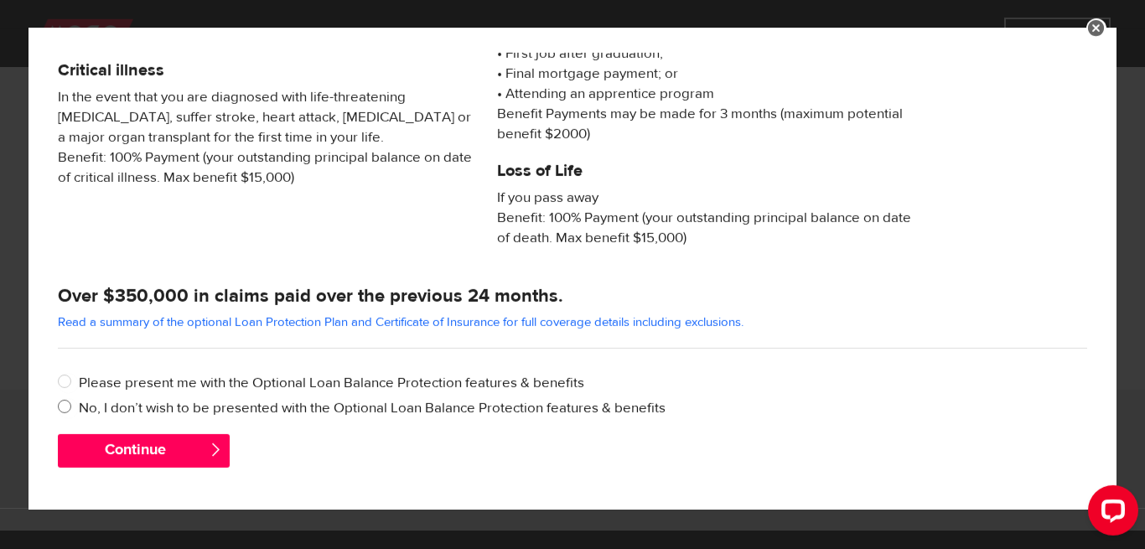
click at [61, 407] on input "No, I don’t wish to be presented with the Optional Loan Balance Protection feat…" at bounding box center [68, 408] width 21 height 21
radio input "true"
click at [178, 445] on button "Continue" at bounding box center [144, 451] width 172 height 34
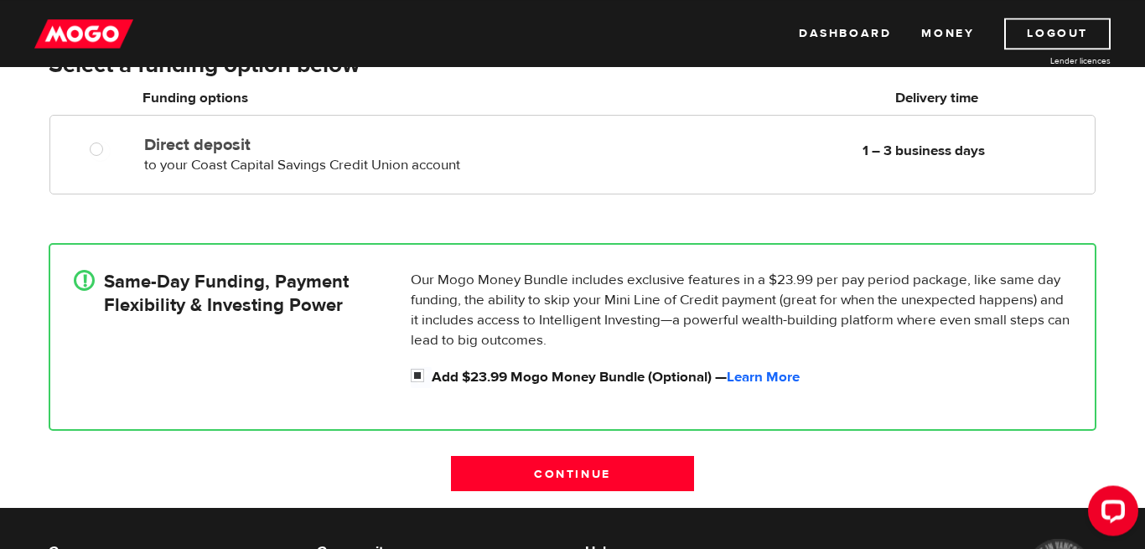
scroll to position [293, 0]
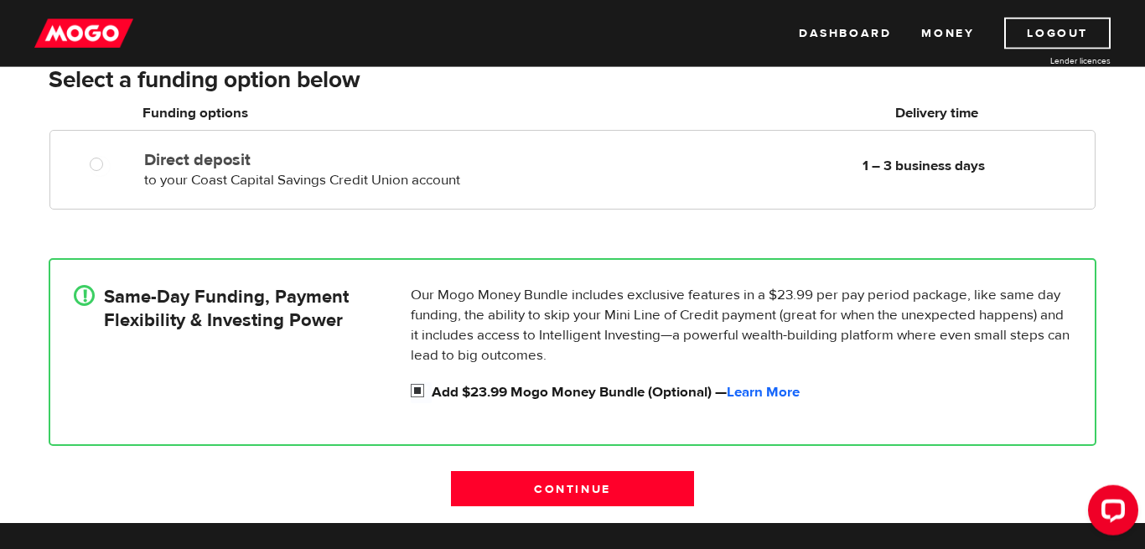
click at [413, 391] on input "Add $23.99 Mogo Money Bundle (Optional) — Learn More" at bounding box center [421, 392] width 21 height 21
checkbox input "false"
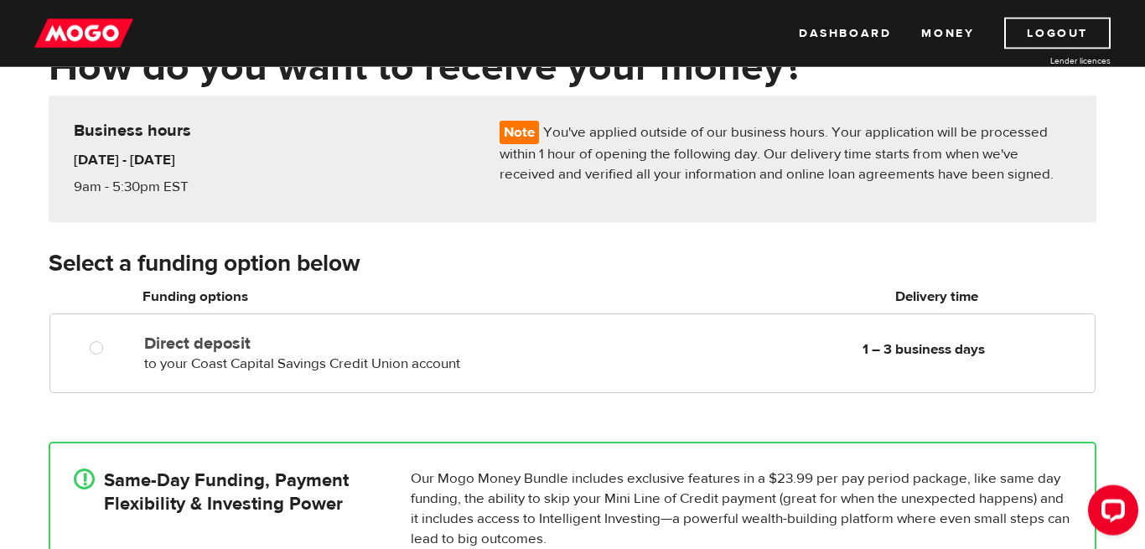
scroll to position [97, 0]
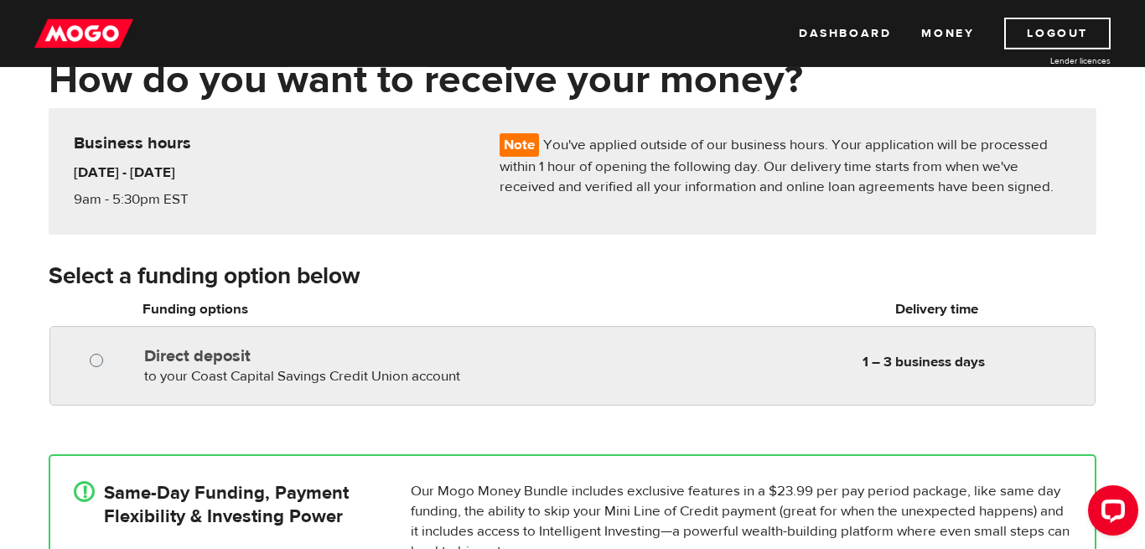
radio input "true"
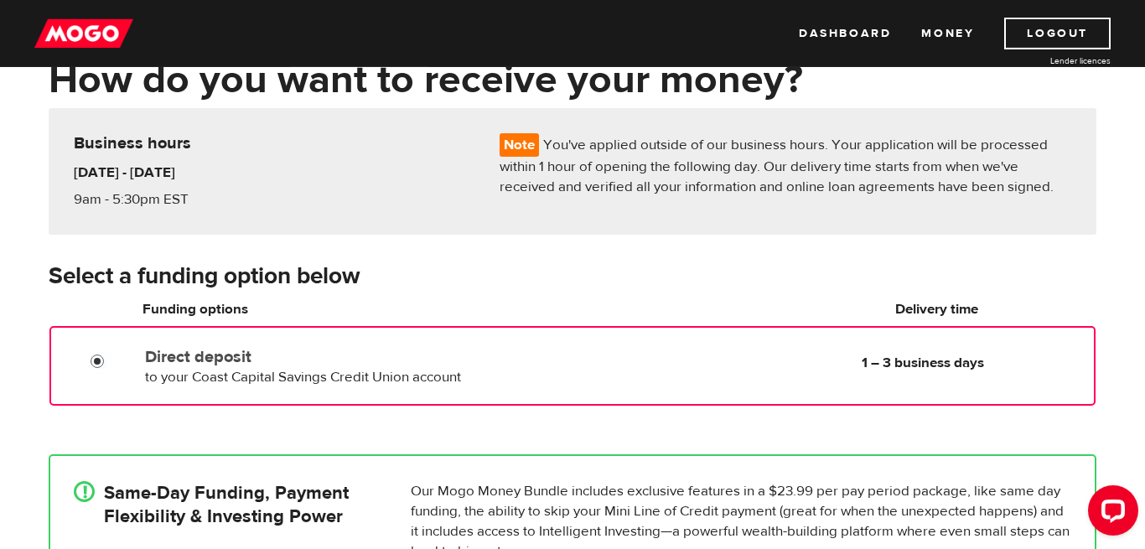
click at [98, 360] on input "Direct deposit" at bounding box center [101, 363] width 21 height 21
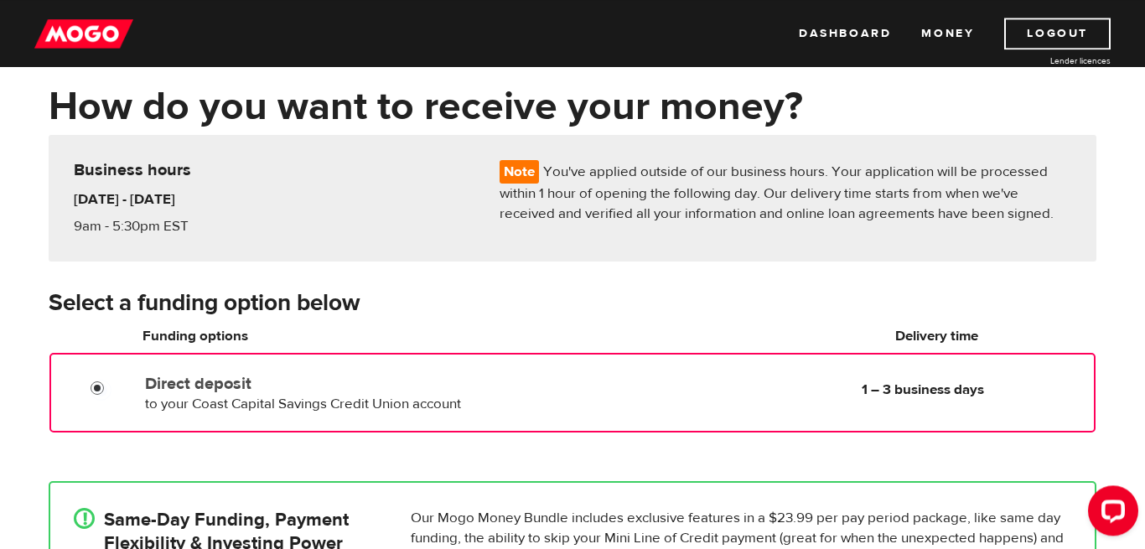
scroll to position [71, 0]
